Goal: Information Seeking & Learning: Find specific fact

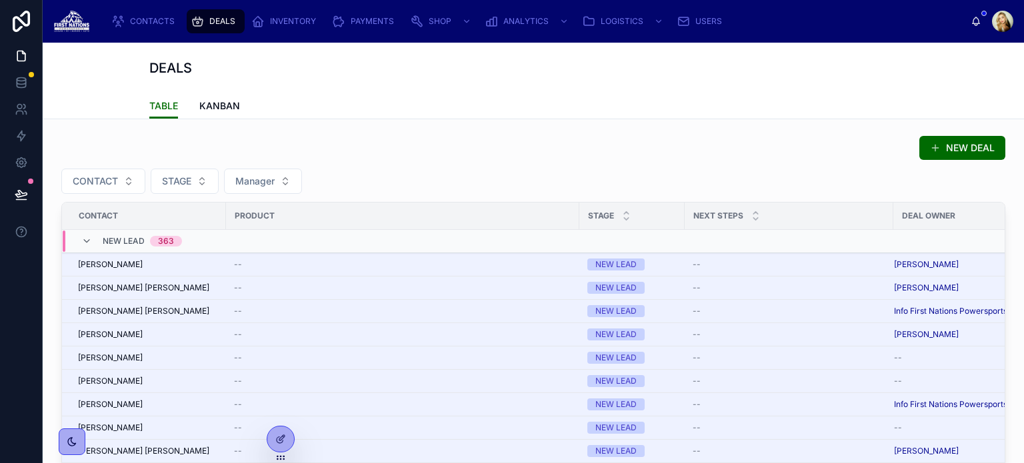
click at [95, 64] on div "DEALS TABLE TABLE KANBAN" at bounding box center [533, 81] width 981 height 77
click at [979, 17] on icon at bounding box center [976, 21] width 11 height 11
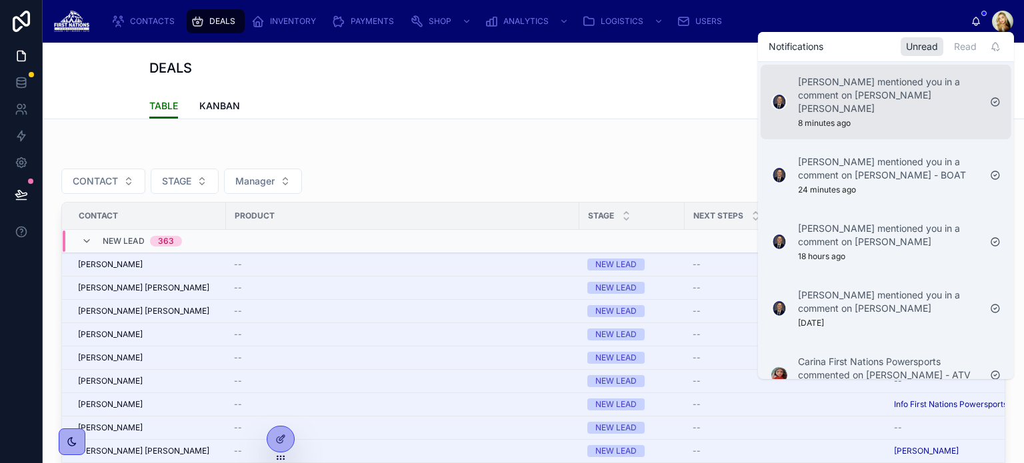
click at [903, 82] on p "[PERSON_NAME] mentioned you in a comment on [PERSON_NAME] [PERSON_NAME]" at bounding box center [888, 95] width 181 height 40
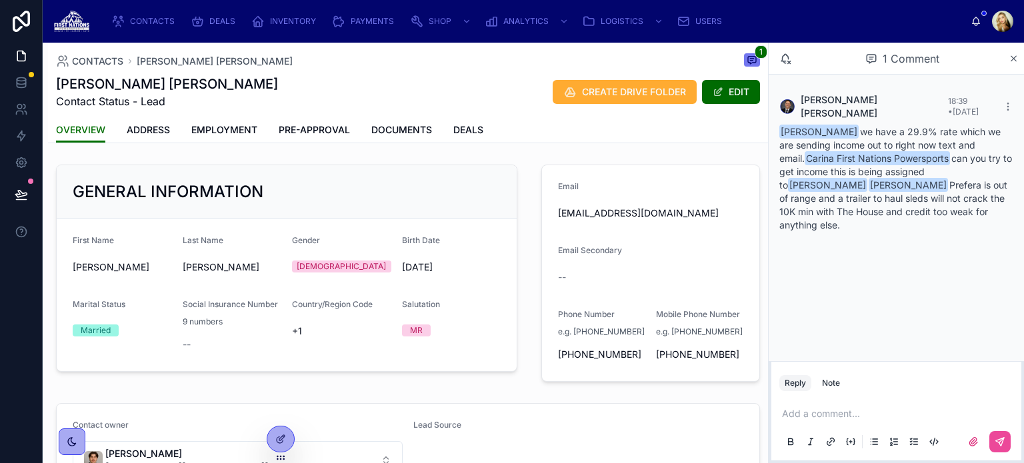
click at [814, 408] on p at bounding box center [899, 413] width 234 height 13
click at [144, 23] on span "CONTACTS" at bounding box center [152, 21] width 45 height 11
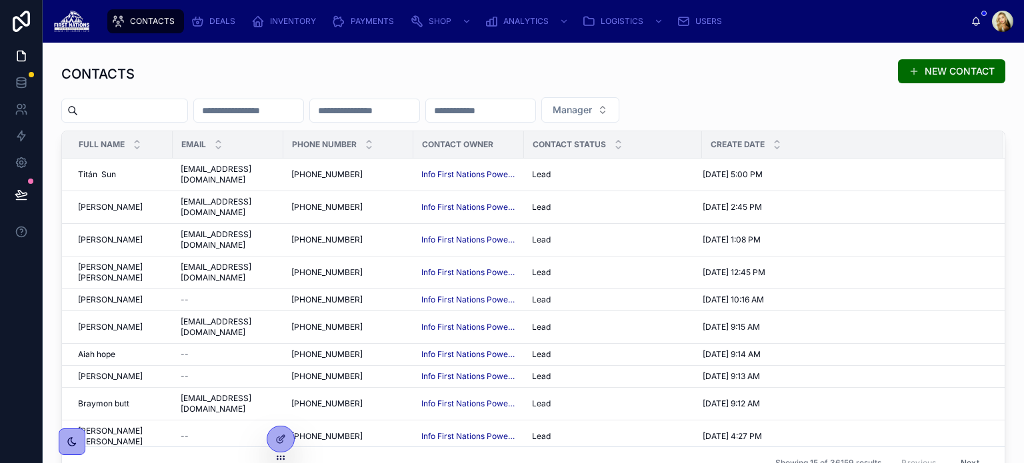
click at [111, 111] on input "text" at bounding box center [132, 110] width 109 height 19
paste input "*****"
type input "*****"
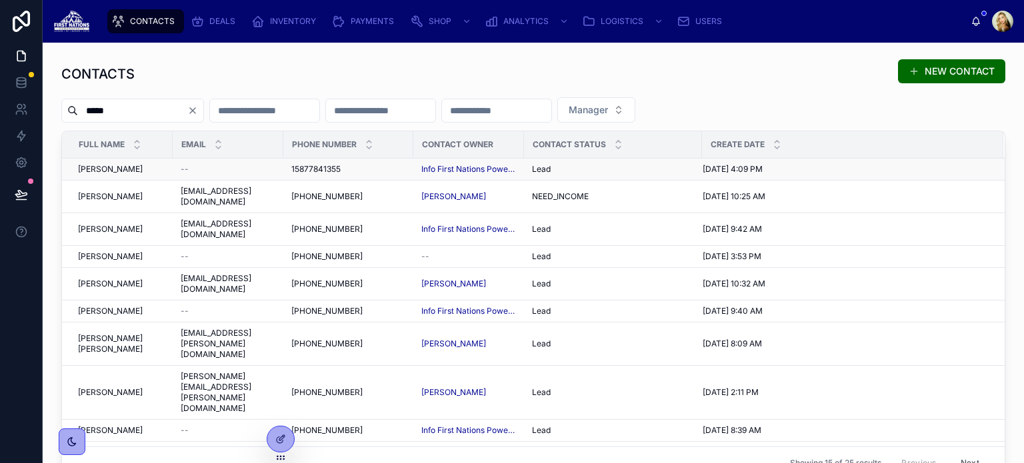
click at [121, 167] on div "[PERSON_NAME]" at bounding box center [121, 169] width 87 height 11
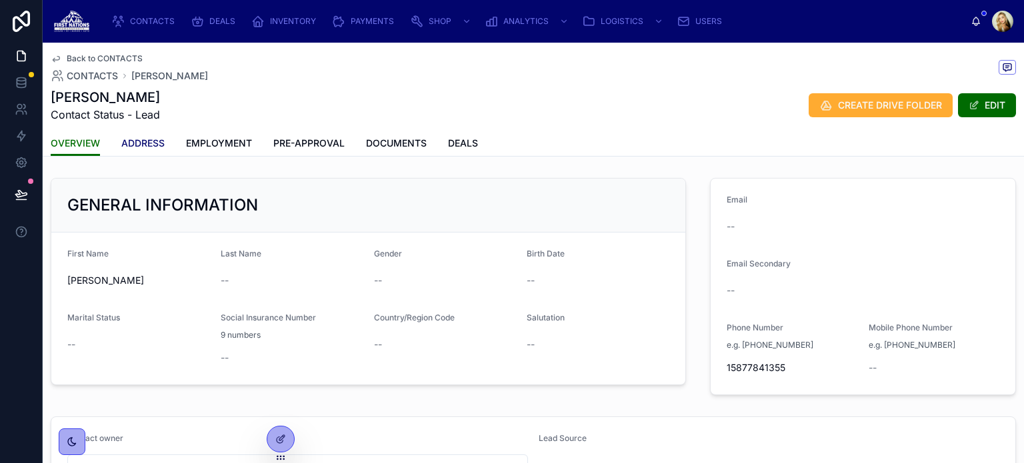
click at [151, 146] on span "ADDRESS" at bounding box center [142, 143] width 43 height 13
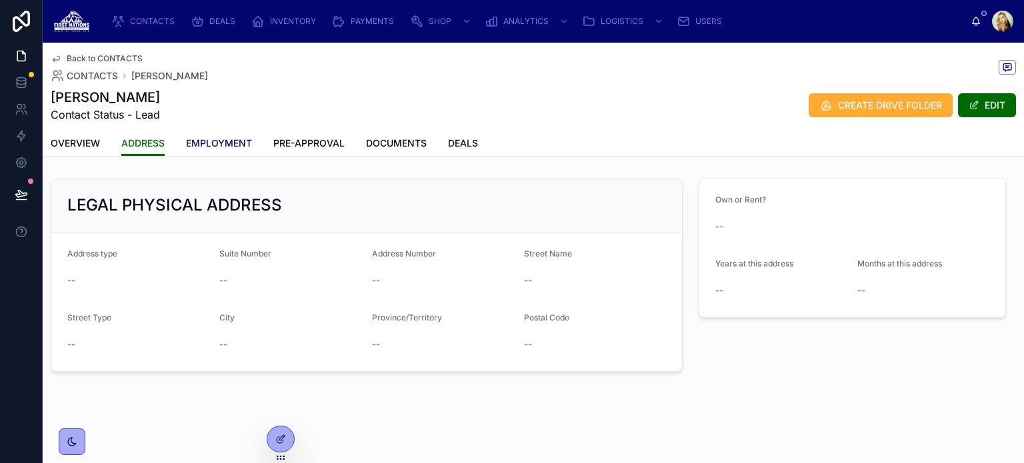
click at [224, 143] on span "EMPLOYMENT" at bounding box center [219, 143] width 66 height 13
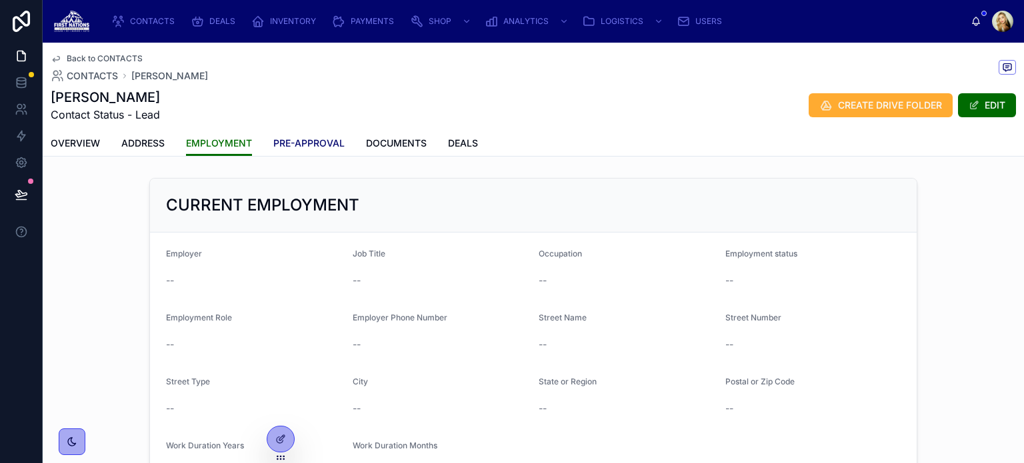
click at [309, 138] on span "PRE-APPROVAL" at bounding box center [308, 143] width 71 height 13
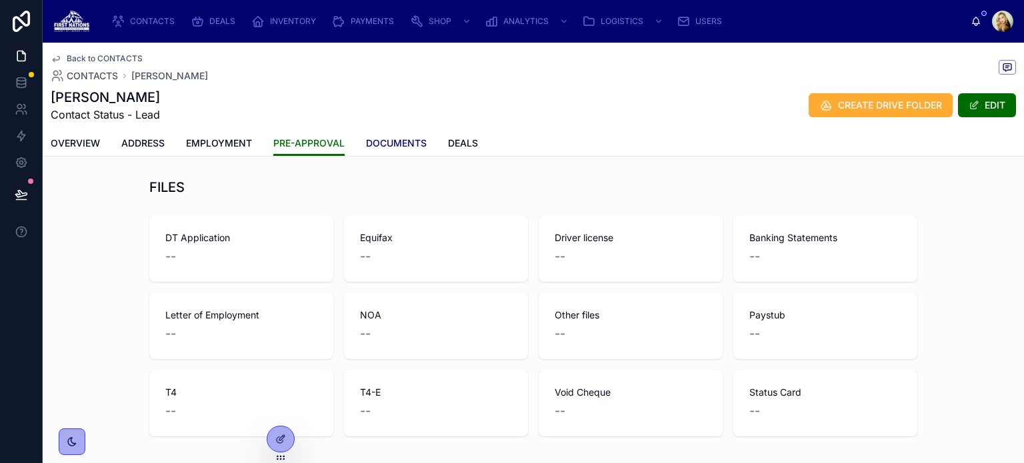
click at [397, 145] on span "DOCUMENTS" at bounding box center [396, 143] width 61 height 13
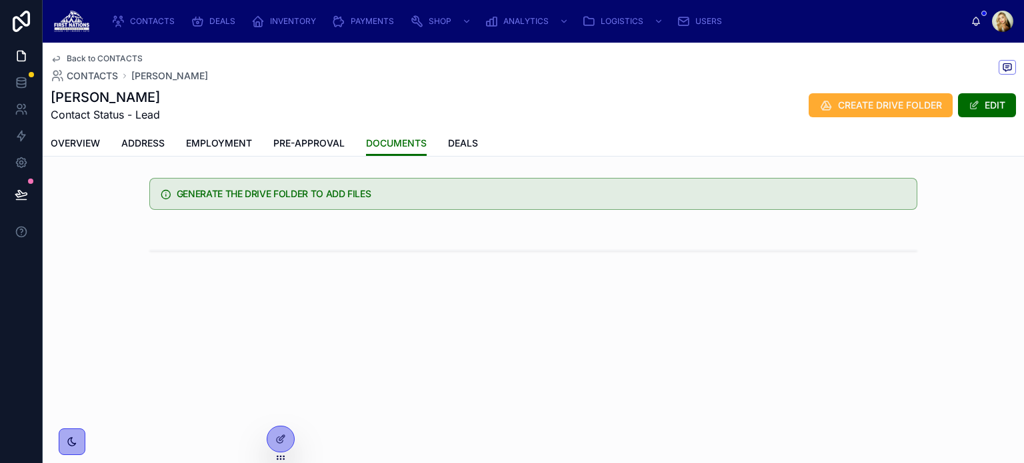
click at [487, 145] on div "OVERVIEW ADDRESS EMPLOYMENT PRE-APPROVAL DOCUMENTS DEALS" at bounding box center [533, 143] width 965 height 25
click at [763, 94] on div "[PERSON_NAME] Contact Status - Lead CREATE DRIVE FOLDER EDIT" at bounding box center [533, 105] width 965 height 35
click at [143, 141] on span "ADDRESS" at bounding box center [142, 143] width 43 height 13
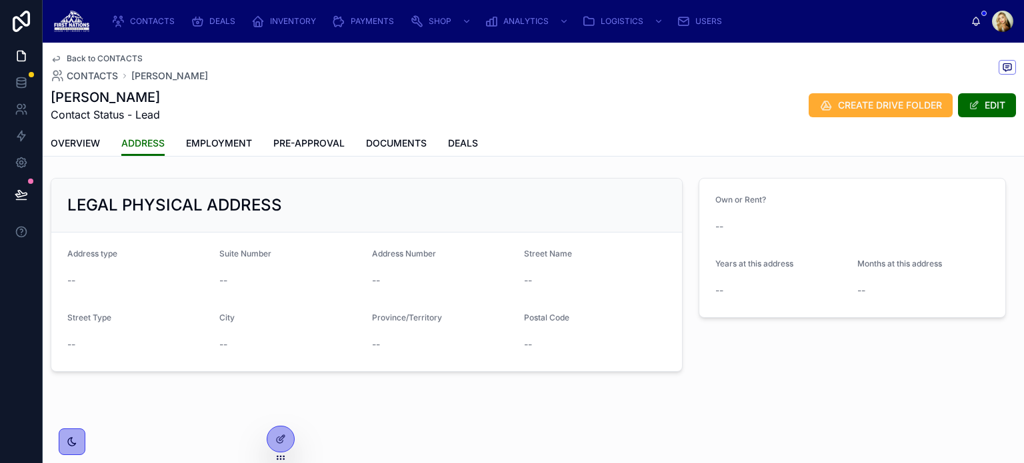
click at [721, 101] on div "[PERSON_NAME] Contact Status - Lead CREATE DRIVE FOLDER EDIT" at bounding box center [533, 105] width 965 height 35
